Goal: Task Accomplishment & Management: Manage account settings

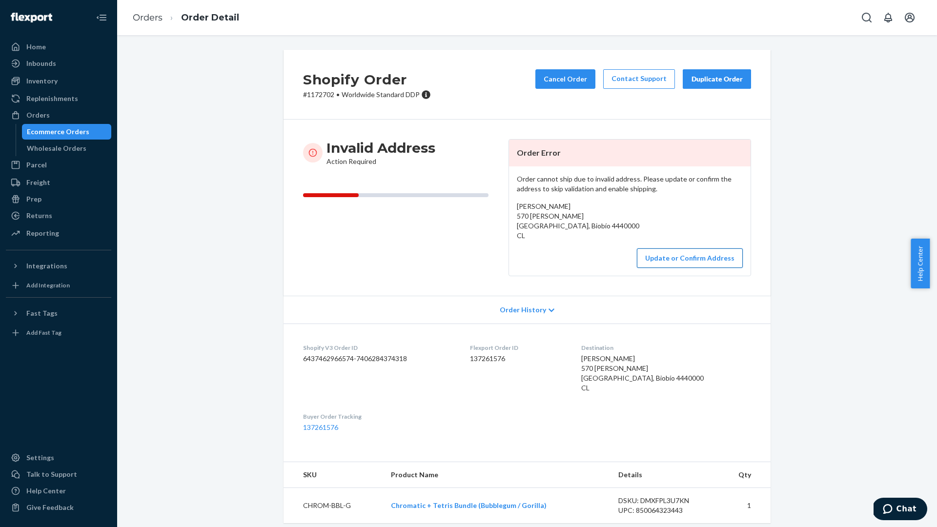
click at [680, 260] on button "Update or Confirm Address" at bounding box center [690, 258] width 106 height 20
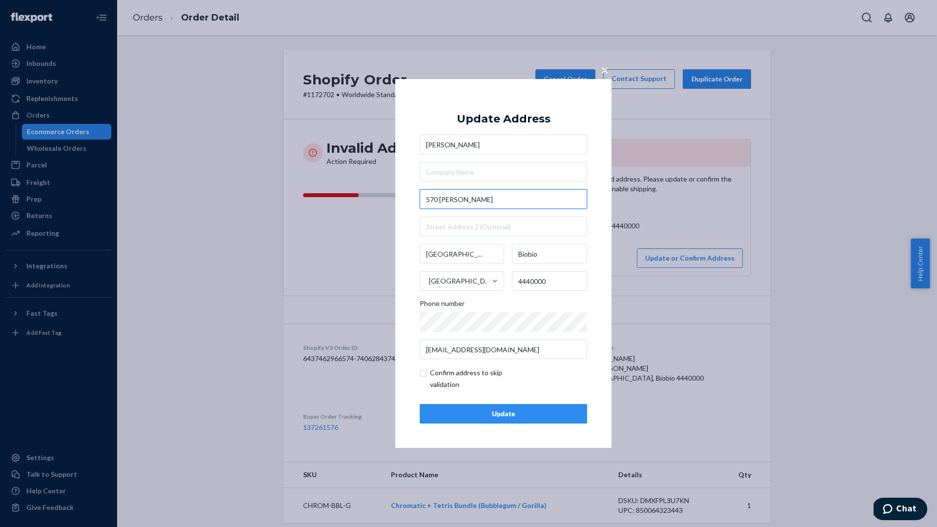
click at [443, 202] on input "570 [PERSON_NAME]" at bounding box center [503, 199] width 167 height 20
drag, startPoint x: 439, startPoint y: 199, endPoint x: 425, endPoint y: 199, distance: 14.6
click at [425, 199] on input "570 [PERSON_NAME]" at bounding box center [503, 199] width 167 height 20
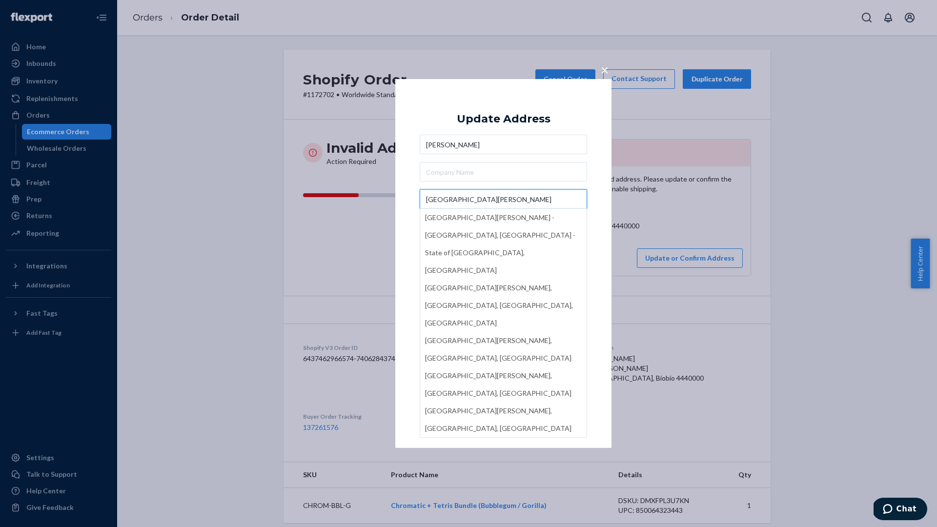
click at [510, 201] on input "[GEOGRAPHIC_DATA][PERSON_NAME]" at bounding box center [503, 199] width 167 height 20
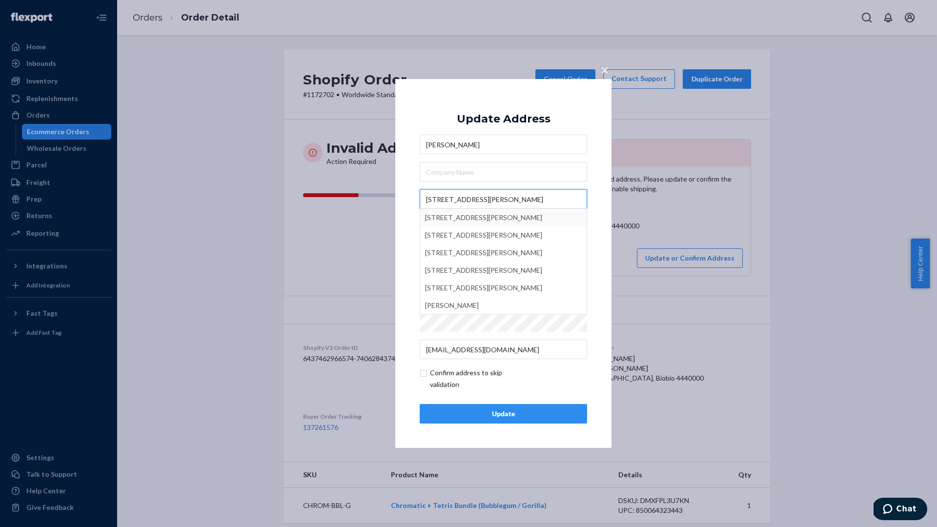
type input "[STREET_ADDRESS][PERSON_NAME]"
click at [363, 216] on div "× Update Address [PERSON_NAME][GEOGRAPHIC_DATA][PERSON_NAME] 570 [STREET_ADDRES…" at bounding box center [468, 263] width 937 height 527
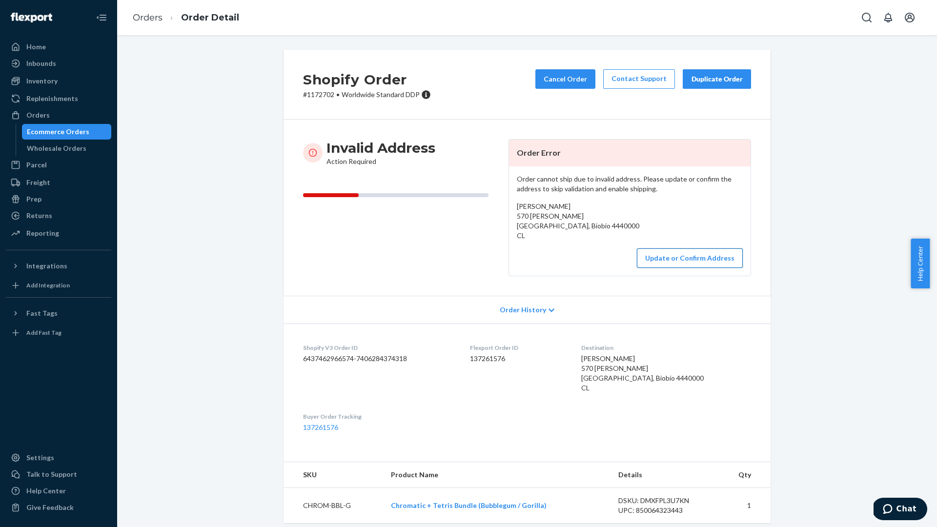
click at [686, 257] on button "Update or Confirm Address" at bounding box center [690, 258] width 106 height 20
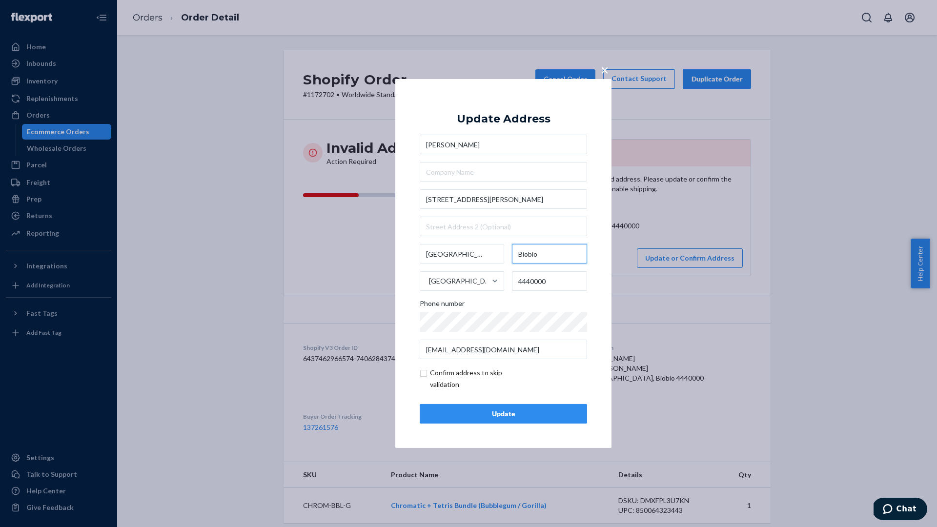
click at [532, 257] on input "Biobío" at bounding box center [550, 254] width 76 height 20
type input "BioBío"
click at [426, 375] on input "checkbox" at bounding box center [476, 378] width 113 height 23
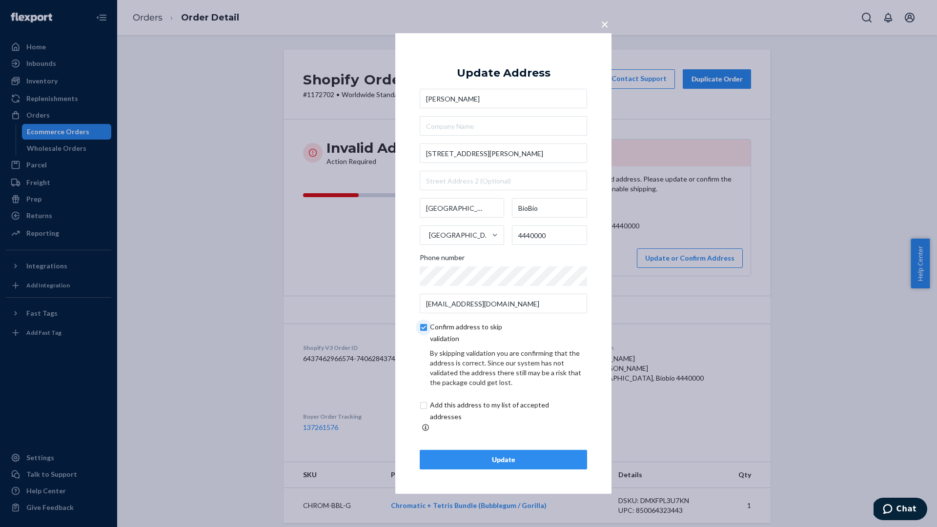
click at [423, 331] on input "checkbox" at bounding box center [476, 332] width 113 height 23
checkbox input "false"
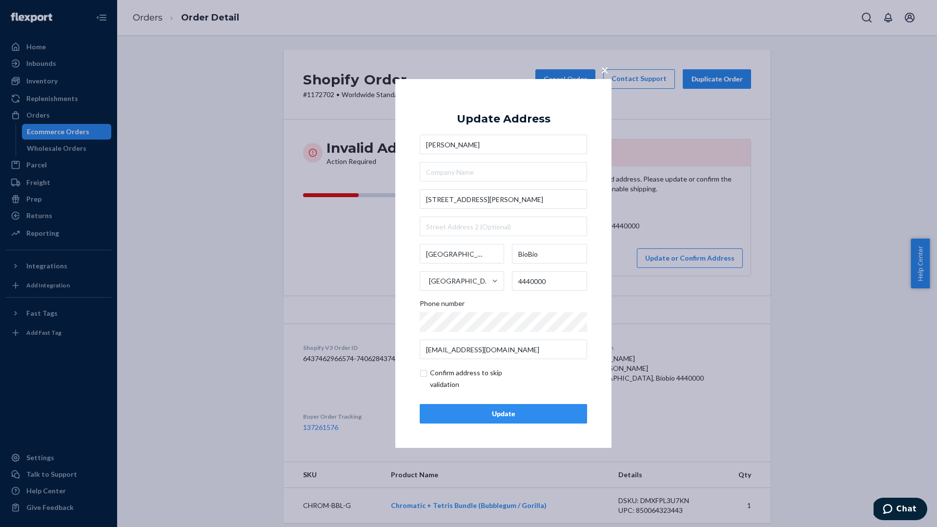
click at [504, 414] on div "Update" at bounding box center [503, 414] width 151 height 10
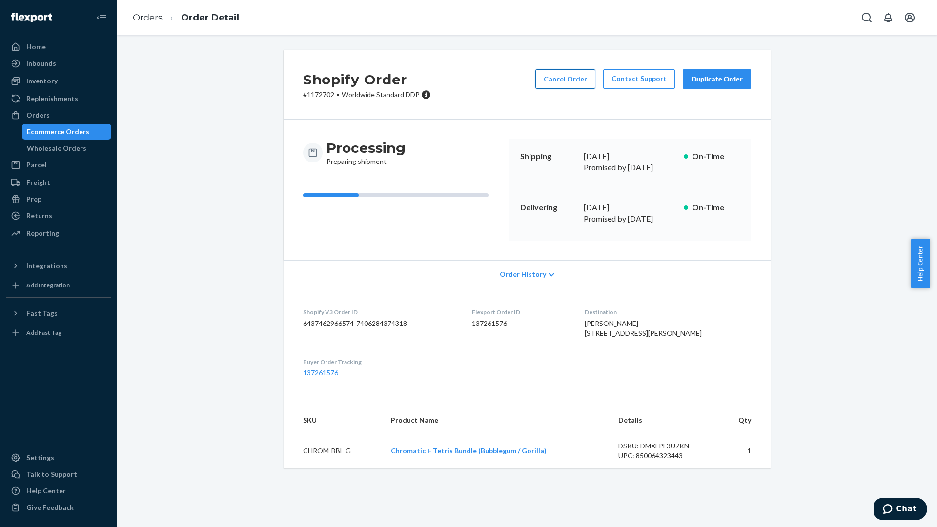
click at [556, 76] on button "Cancel Order" at bounding box center [565, 79] width 60 height 20
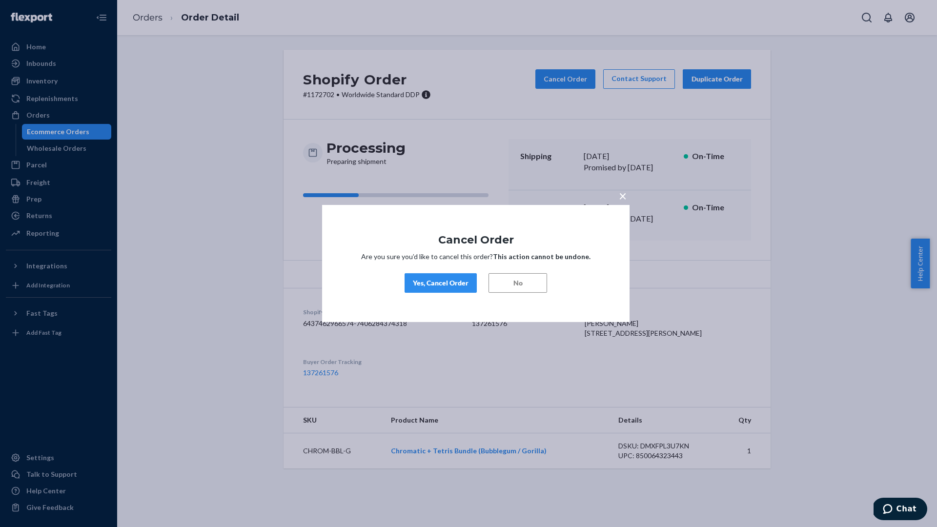
click at [437, 282] on div "Yes, Cancel Order" at bounding box center [441, 283] width 56 height 10
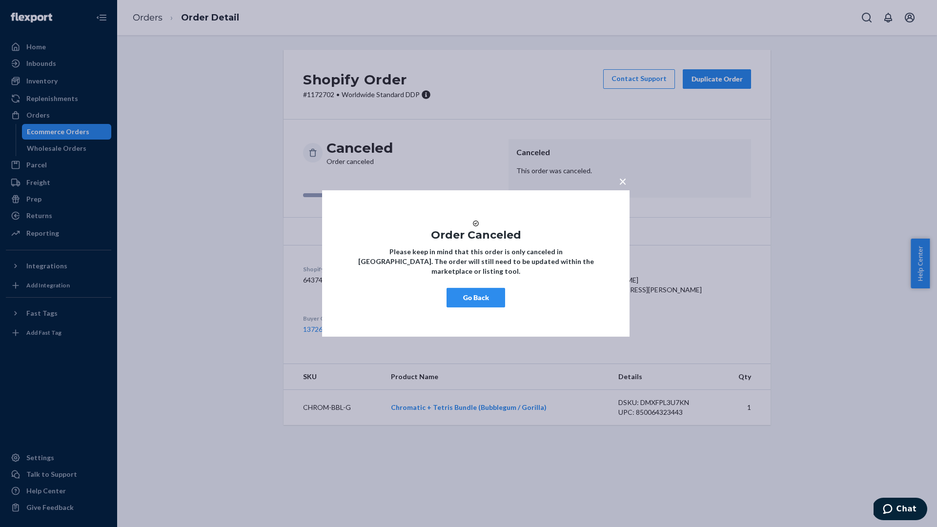
click at [621, 176] on span "×" at bounding box center [623, 181] width 8 height 17
